Goal: Information Seeking & Learning: Find specific fact

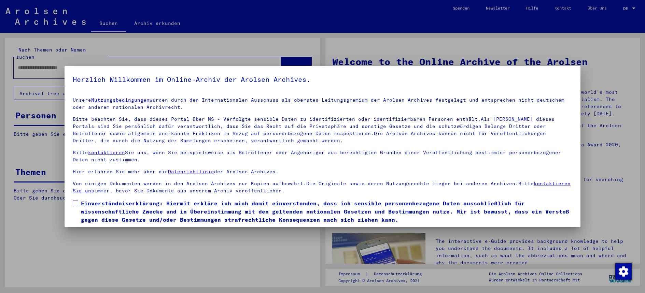
click at [634, 8] on div at bounding box center [322, 146] width 645 height 293
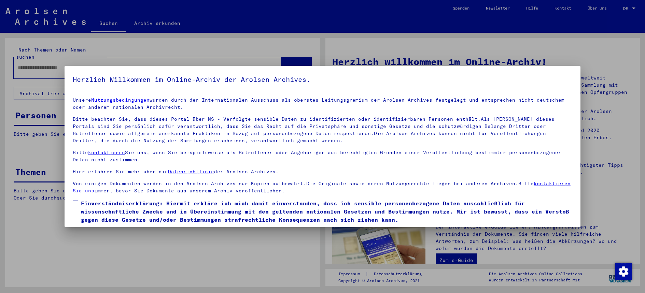
click at [634, 8] on div at bounding box center [322, 146] width 645 height 293
click at [631, 8] on div at bounding box center [322, 146] width 645 height 293
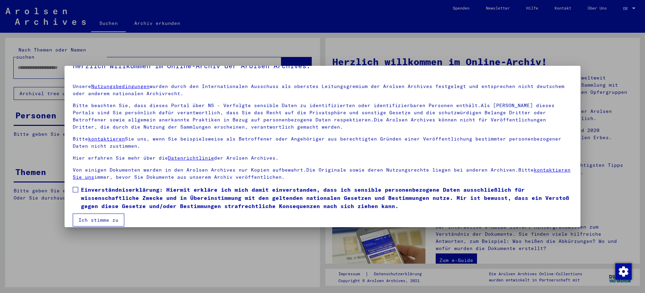
scroll to position [21, 0]
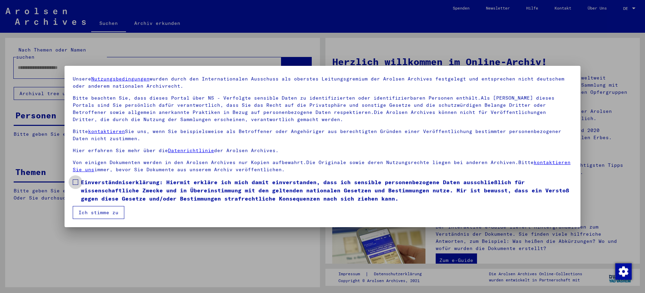
click at [79, 180] on label "Einverständniserklärung: Hiermit erkläre ich mich damit einverstanden, dass ich…" at bounding box center [322, 190] width 499 height 25
click at [89, 217] on button "Ich stimme zu" at bounding box center [99, 212] width 52 height 13
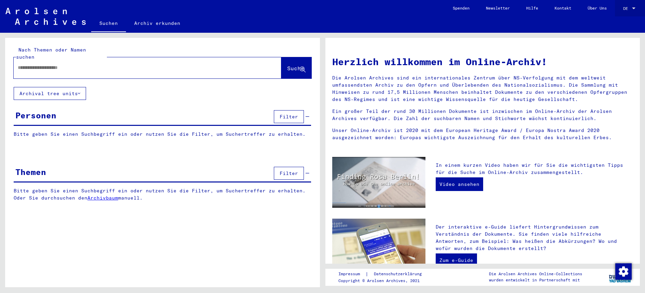
click at [629, 6] on span "DE" at bounding box center [627, 8] width 8 height 5
click at [628, 10] on span "English" at bounding box center [623, 12] width 28 height 12
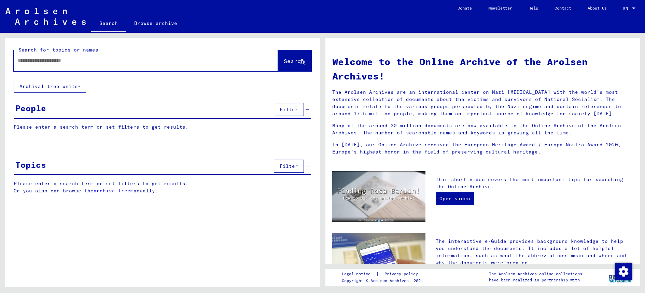
click at [108, 62] on input "text" at bounding box center [138, 60] width 240 height 7
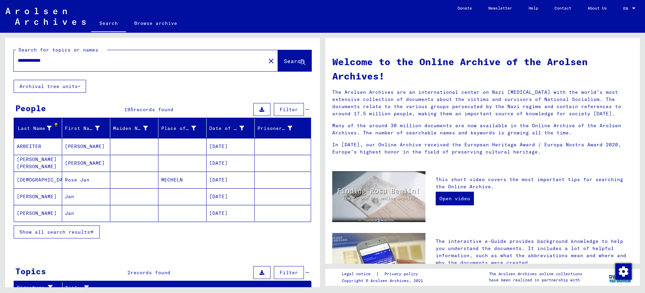
click at [86, 228] on button "Show all search results" at bounding box center [57, 232] width 86 height 13
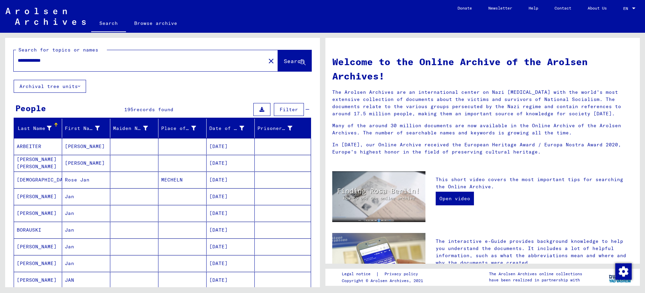
click at [90, 264] on mat-cell "Jan" at bounding box center [86, 263] width 48 height 16
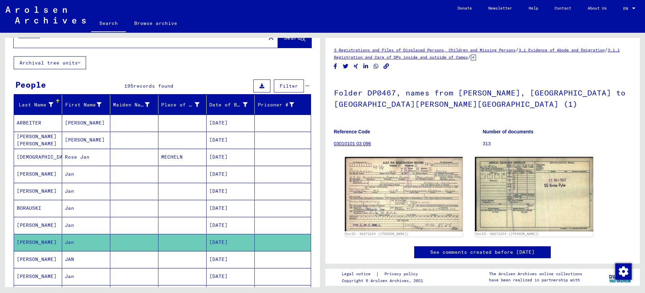
scroll to position [10, 0]
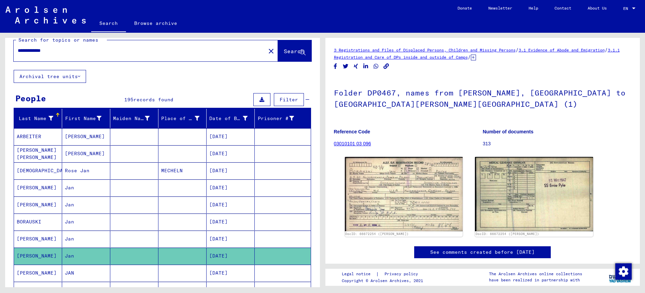
click at [41, 51] on input "**********" at bounding box center [140, 50] width 244 height 7
click at [284, 51] on span "Search" at bounding box center [294, 51] width 20 height 7
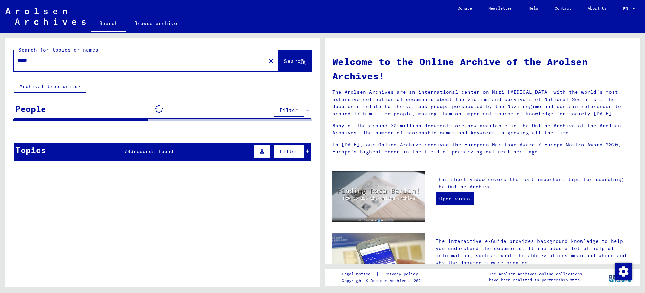
click at [90, 56] on div "*****" at bounding box center [136, 60] width 244 height 15
click at [77, 62] on input "*****" at bounding box center [138, 60] width 240 height 7
type input "*****"
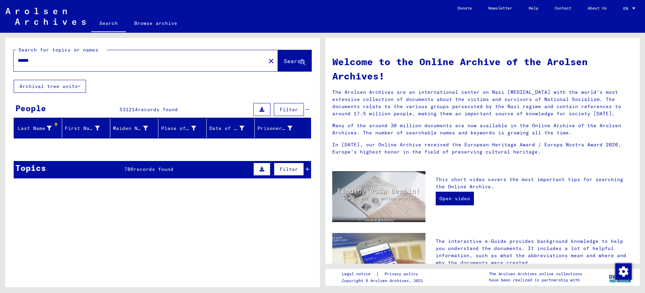
click at [150, 168] on span "records found" at bounding box center [153, 169] width 40 height 6
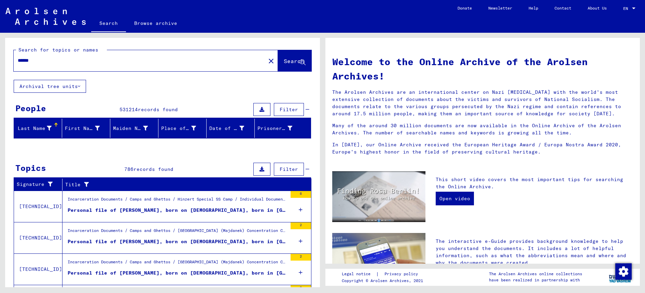
scroll to position [81, 0]
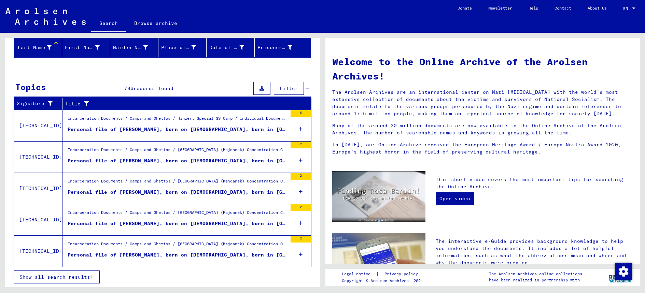
click at [299, 127] on icon at bounding box center [301, 129] width 4 height 24
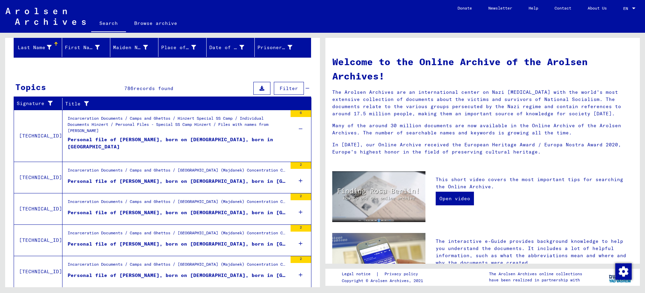
click at [299, 180] on icon at bounding box center [301, 181] width 4 height 24
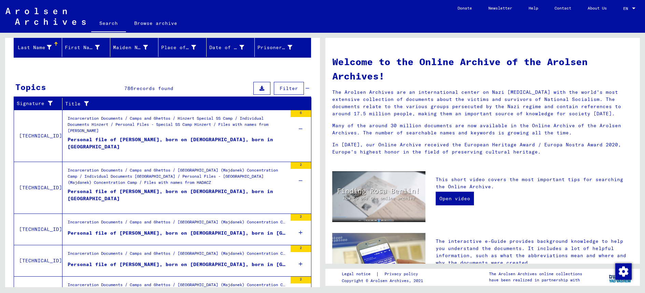
click at [292, 231] on div "2" at bounding box center [300, 229] width 20 height 31
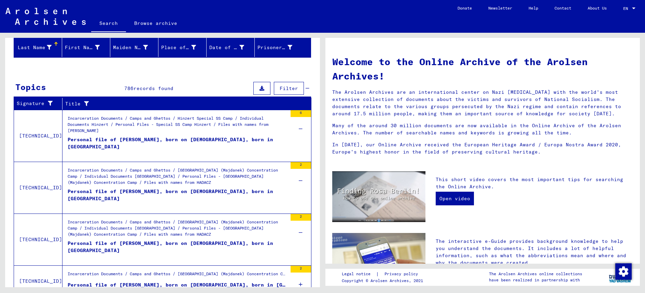
scroll to position [142, 0]
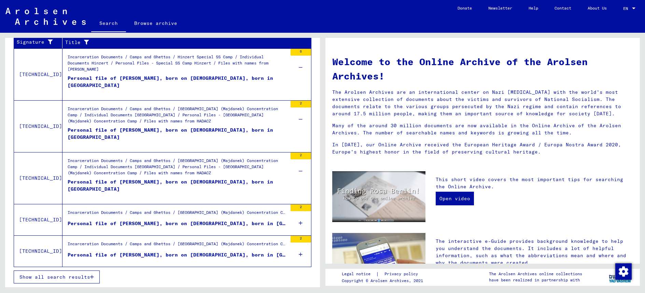
click at [298, 252] on div "2" at bounding box center [300, 251] width 20 height 31
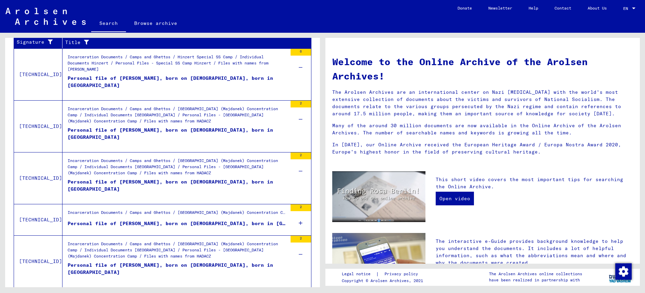
click at [299, 221] on icon at bounding box center [301, 223] width 4 height 24
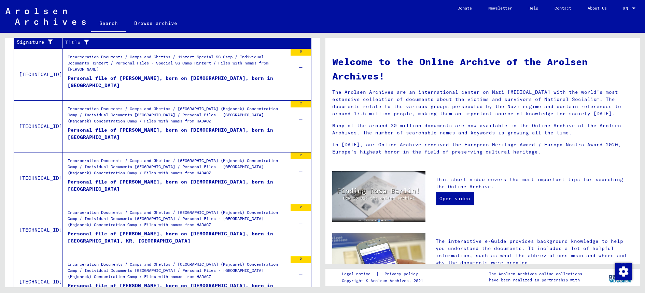
scroll to position [183, 0]
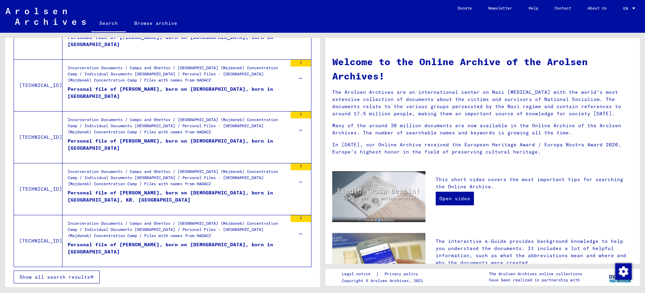
click at [50, 272] on button "Show all search results" at bounding box center [57, 277] width 86 height 13
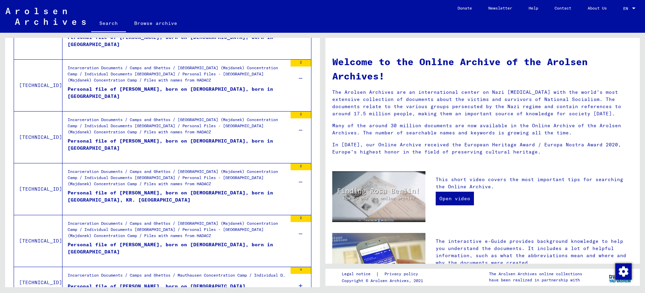
scroll to position [386, 0]
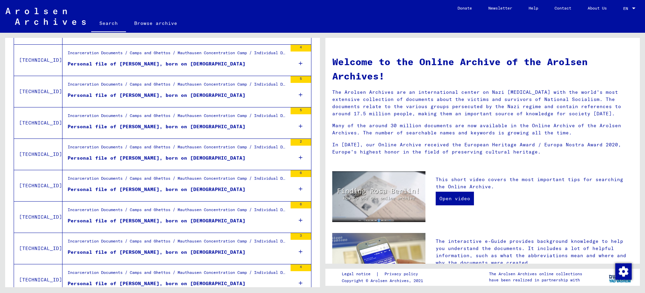
click at [219, 253] on div "Personal file of [PERSON_NAME], born on [DEMOGRAPHIC_DATA]" at bounding box center [157, 252] width 178 height 7
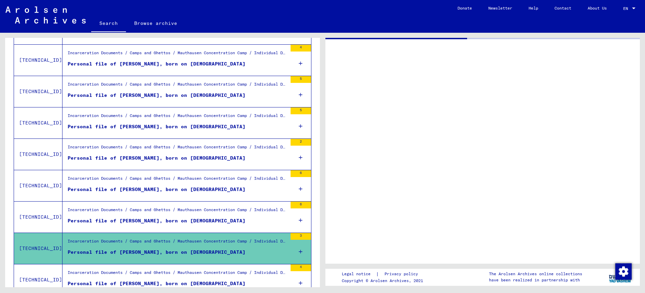
scroll to position [608, 0]
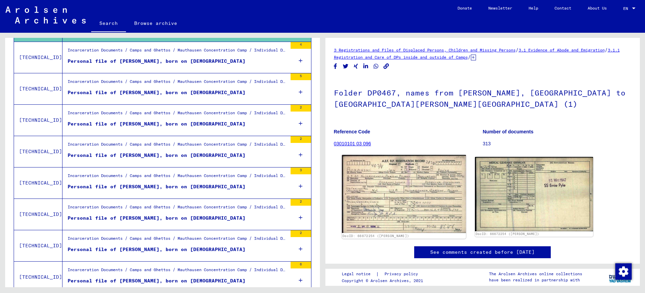
click at [418, 213] on img at bounding box center [404, 194] width 124 height 78
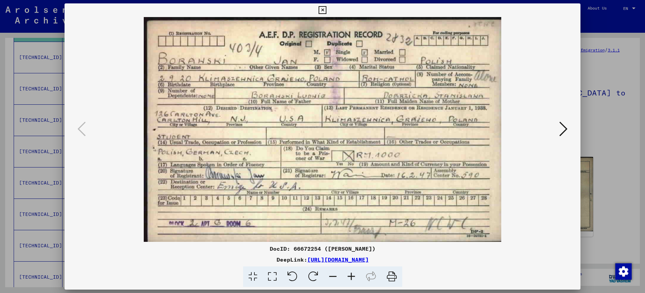
click at [562, 132] on icon at bounding box center [563, 129] width 8 height 16
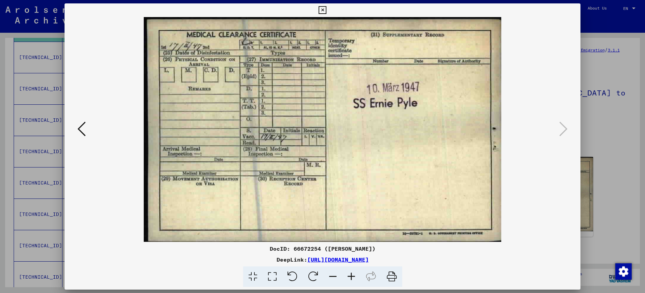
click at [85, 129] on icon at bounding box center [81, 129] width 8 height 16
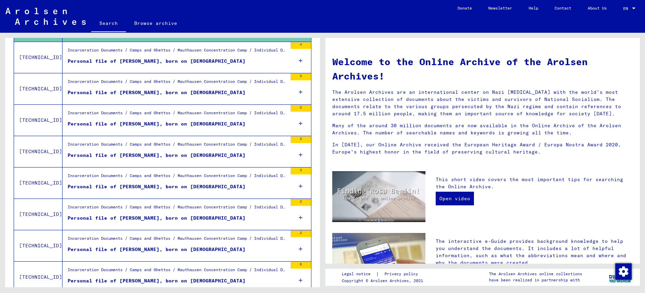
scroll to position [810, 0]
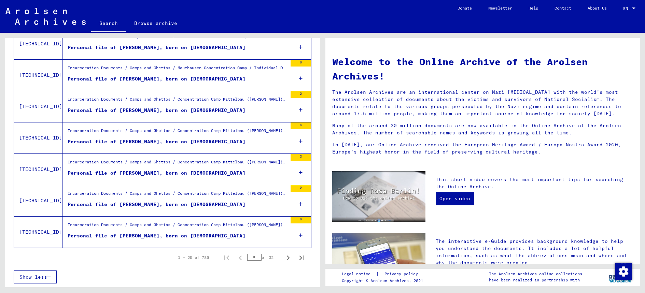
click at [221, 238] on div "Personal file of [PERSON_NAME], born on [DEMOGRAPHIC_DATA]" at bounding box center [157, 235] width 178 height 7
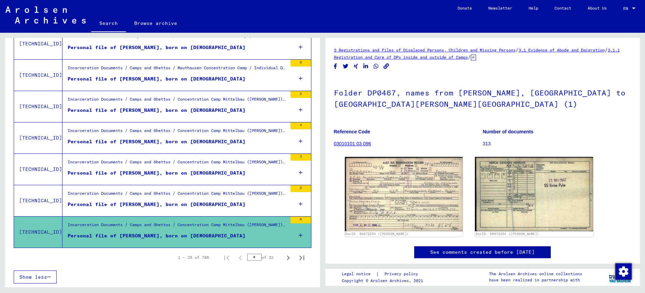
click at [257, 226] on div "Incarceration Documents / Camps and Ghettos / Concentration Camp Mittelbau ([PE…" at bounding box center [177, 227] width 219 height 10
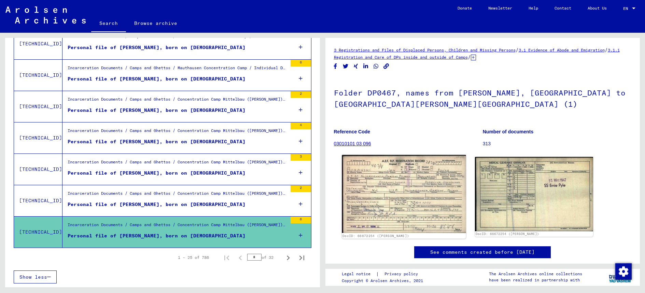
click at [444, 208] on img at bounding box center [404, 194] width 124 height 78
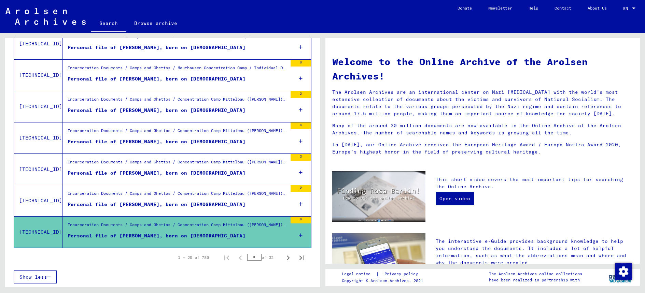
click at [168, 235] on div "Personal file of [PERSON_NAME], born on [DEMOGRAPHIC_DATA]" at bounding box center [157, 235] width 178 height 7
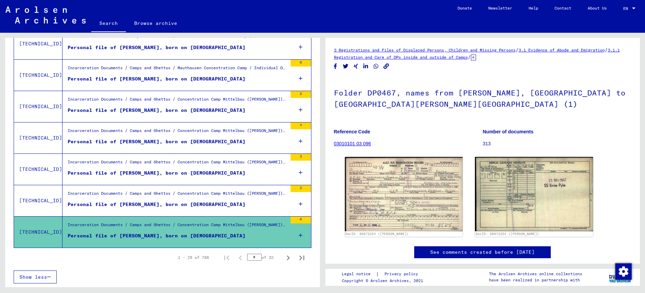
click at [448, 250] on link "See comments created before [DATE]" at bounding box center [482, 252] width 104 height 7
click at [283, 257] on icon "Next page" at bounding box center [288, 258] width 10 height 10
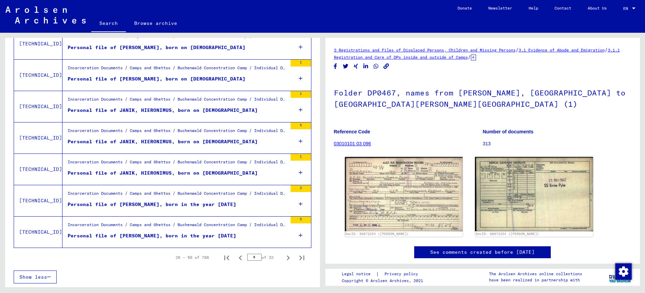
scroll to position [694, 0]
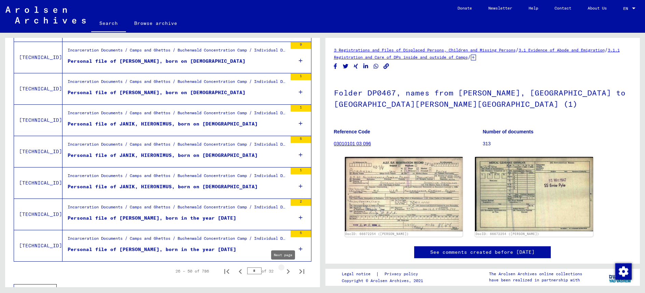
click at [283, 274] on icon "Next page" at bounding box center [288, 272] width 10 height 10
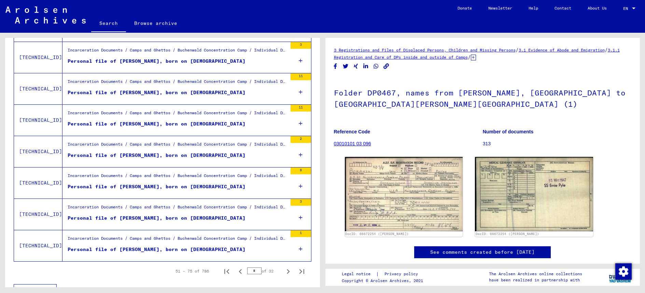
click at [299, 219] on icon at bounding box center [301, 218] width 4 height 24
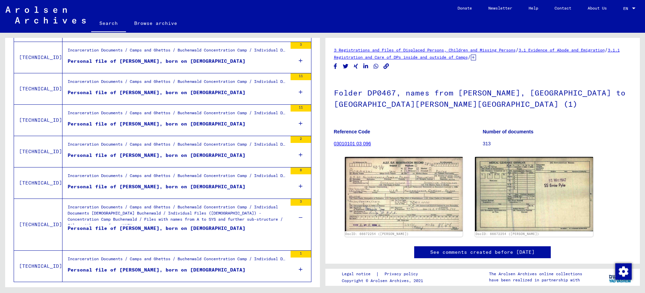
click at [299, 268] on icon at bounding box center [301, 270] width 4 height 24
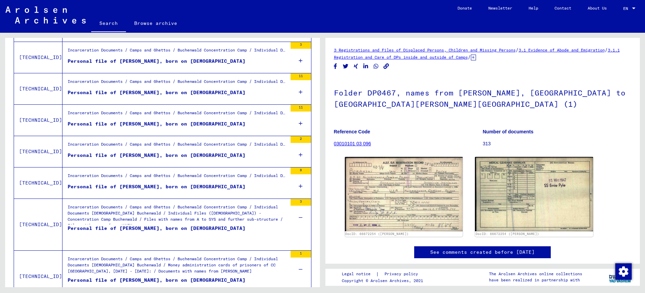
scroll to position [749, 0]
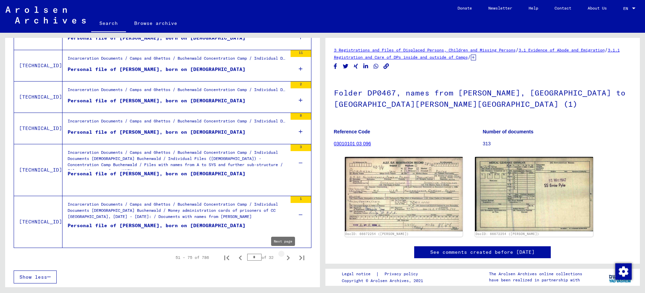
click at [286, 256] on icon "Next page" at bounding box center [288, 258] width 10 height 10
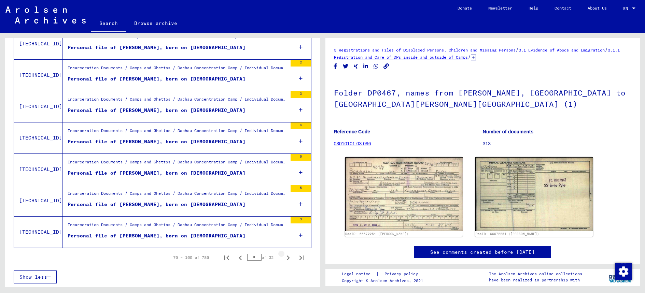
scroll to position [708, 0]
click at [226, 47] on div "Personal file of [PERSON_NAME], born on [DEMOGRAPHIC_DATA]" at bounding box center [157, 47] width 178 height 7
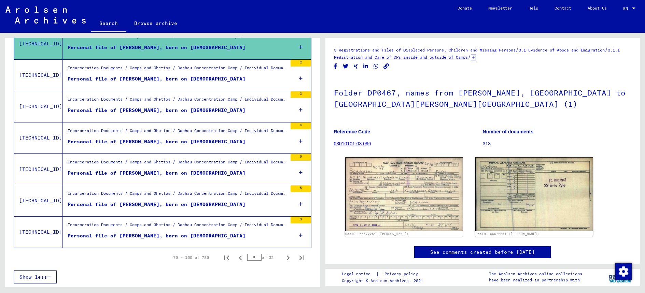
click at [299, 46] on icon at bounding box center [301, 47] width 4 height 24
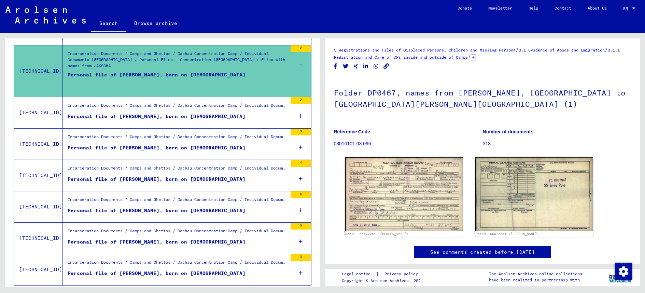
scroll to position [705, 0]
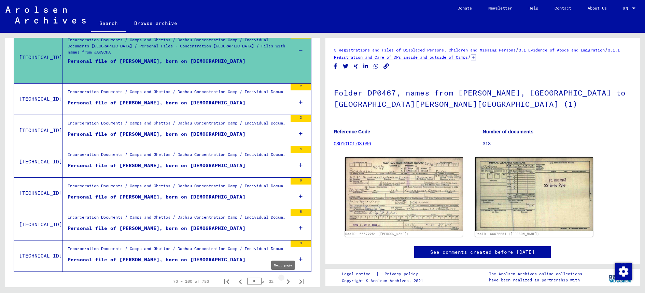
click at [283, 283] on icon "Next page" at bounding box center [288, 282] width 10 height 10
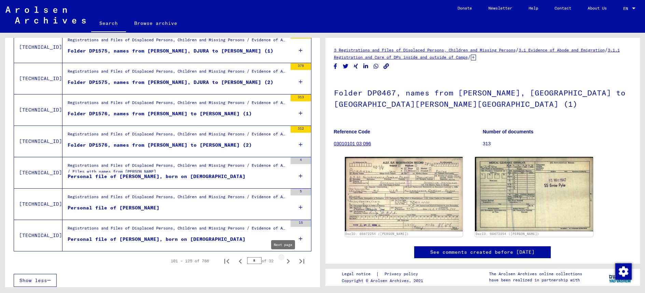
click at [285, 262] on icon "Next page" at bounding box center [288, 262] width 10 height 10
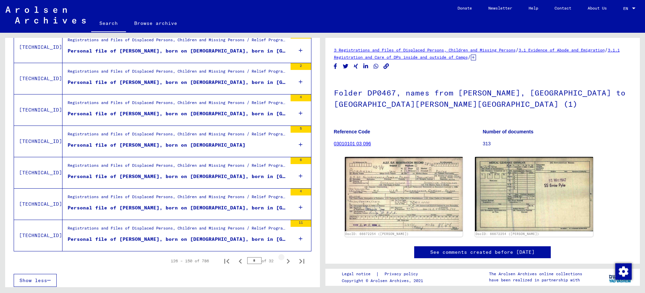
click at [285, 262] on icon "Next page" at bounding box center [288, 262] width 10 height 10
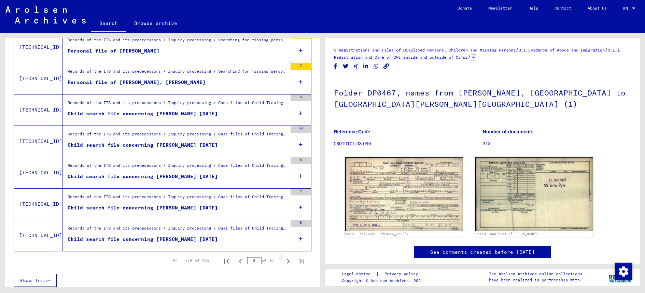
click at [285, 262] on icon "Next page" at bounding box center [288, 262] width 10 height 10
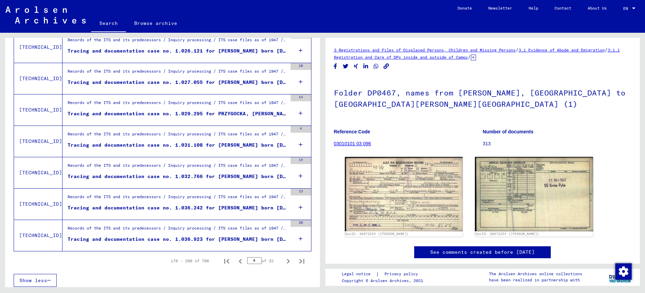
click at [298, 149] on div "4" at bounding box center [300, 141] width 20 height 31
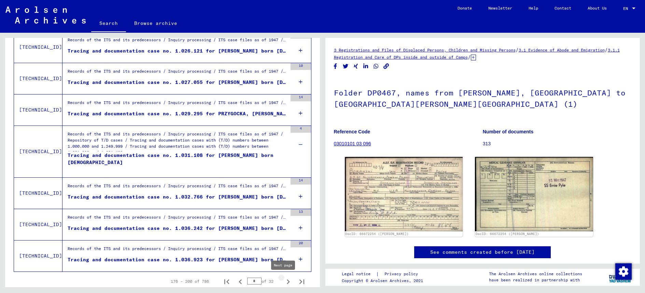
click at [287, 282] on icon "Next page" at bounding box center [288, 281] width 3 height 5
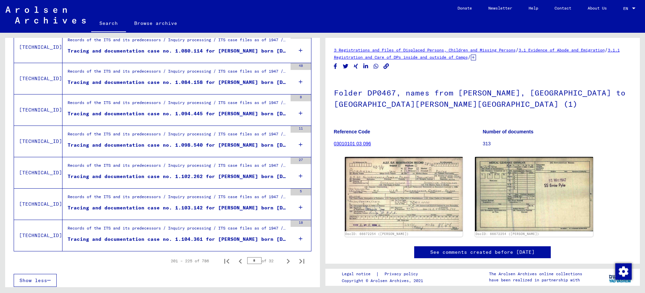
click at [299, 51] on icon at bounding box center [301, 51] width 4 height 24
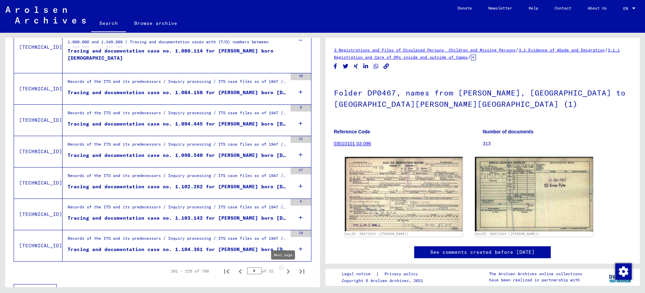
click at [283, 272] on icon "Next page" at bounding box center [288, 272] width 10 height 10
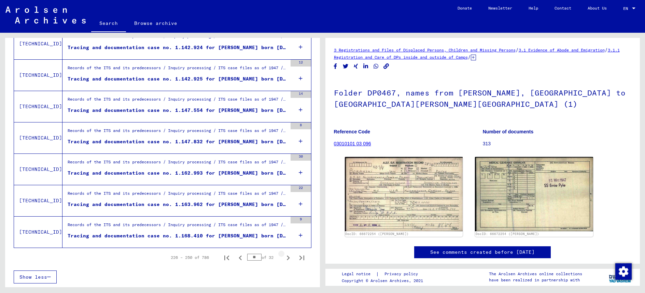
scroll to position [708, 0]
click at [299, 234] on icon at bounding box center [301, 236] width 4 height 24
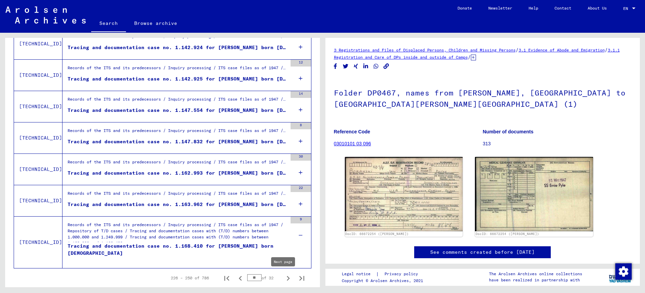
click at [285, 277] on icon "Next page" at bounding box center [288, 279] width 10 height 10
type input "**"
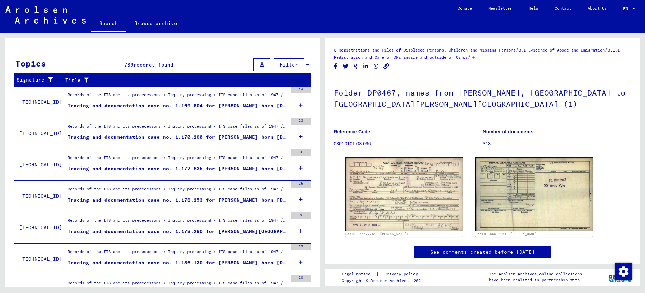
scroll to position [71, 0]
